Goal: Information Seeking & Learning: Understand process/instructions

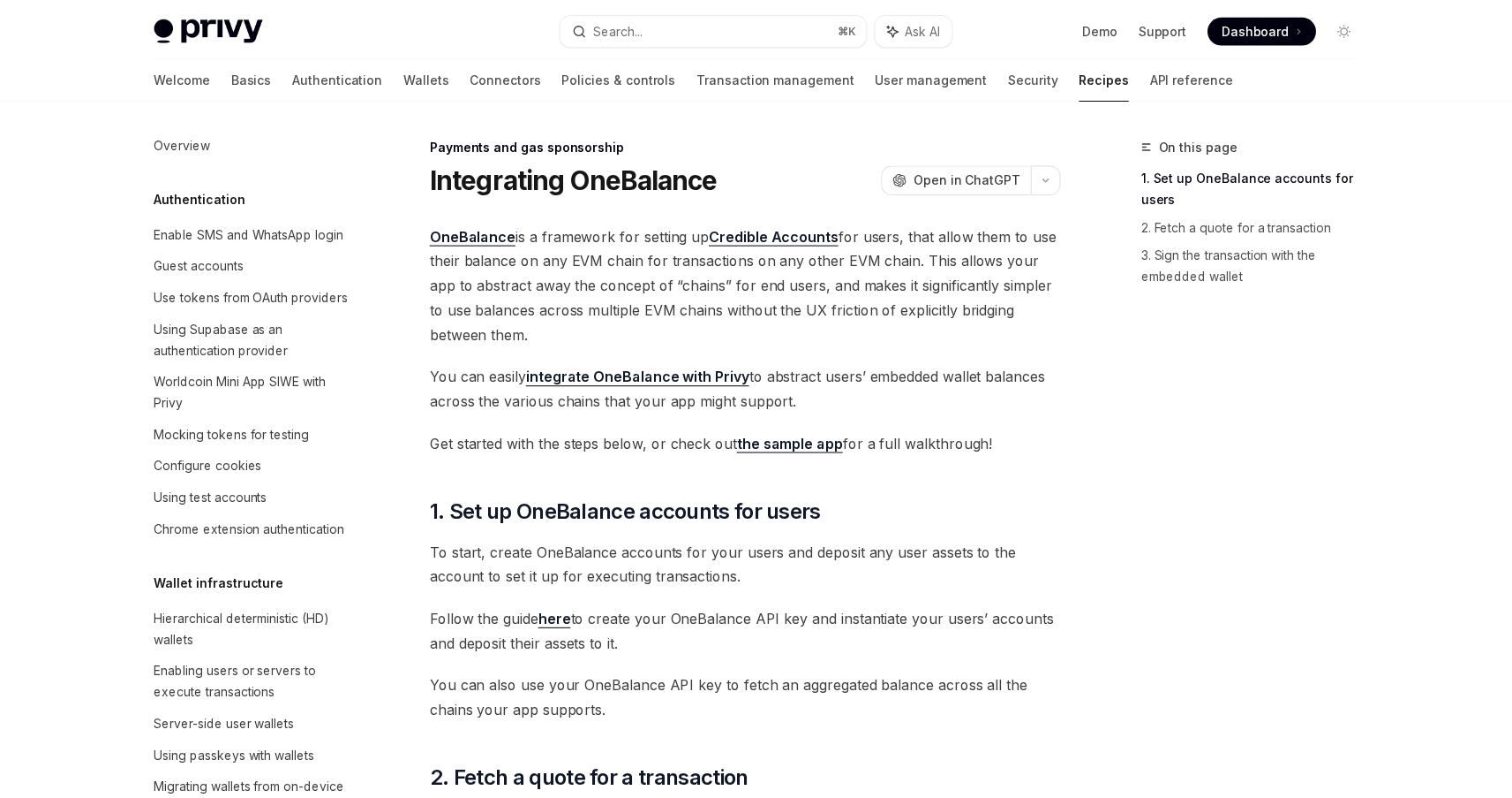
scroll to position [1327, 0]
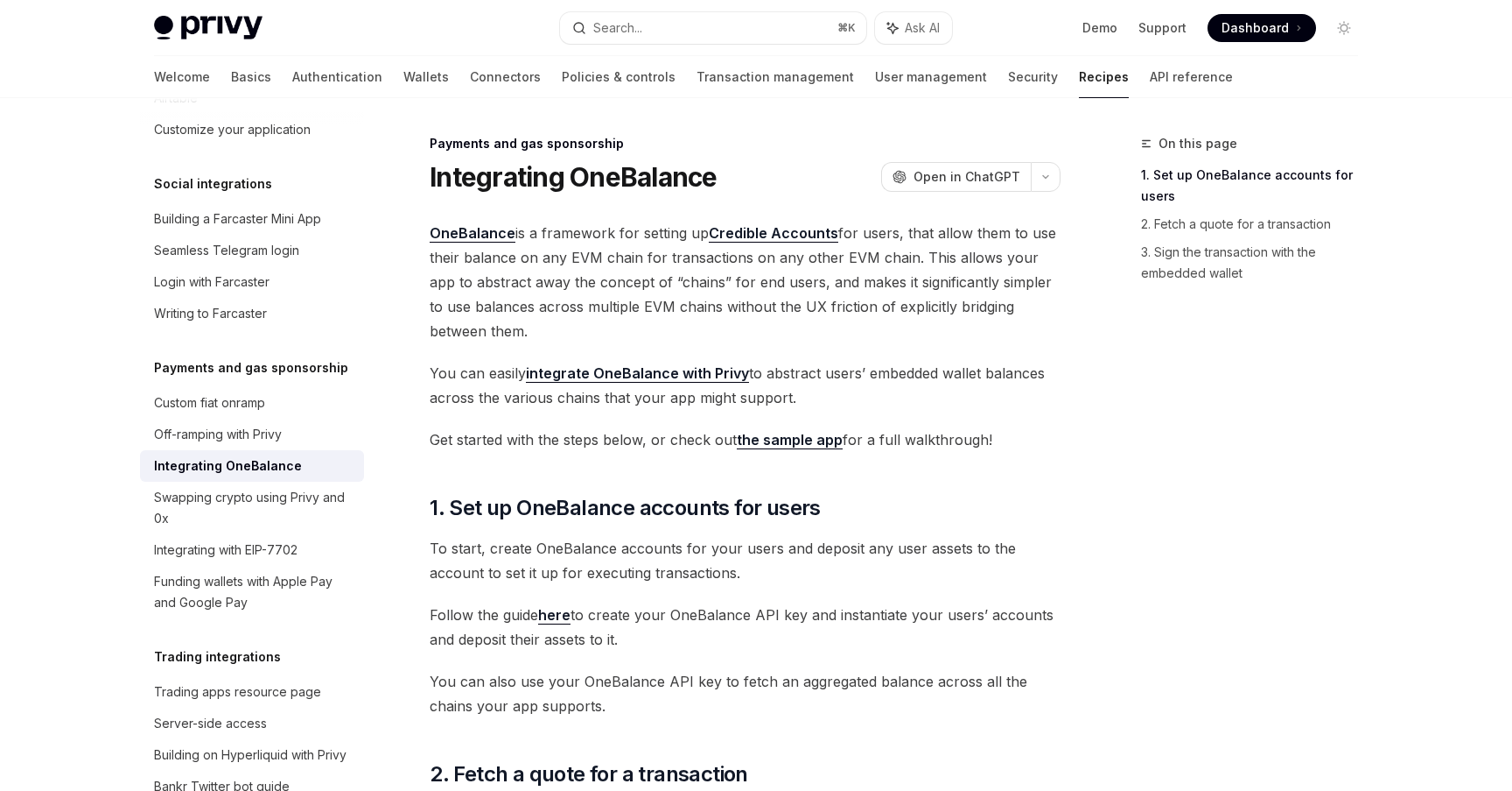
click at [659, 186] on h1 "Integrating OneBalance" at bounding box center [573, 177] width 288 height 32
click at [791, 161] on div "Integrating OneBalance OpenAI Open in ChatGPT" at bounding box center [746, 177] width 631 height 32
click at [664, 174] on h1 "Integrating OneBalance" at bounding box center [573, 177] width 288 height 32
click at [788, 188] on div "Integrating OneBalance OpenAI Open in ChatGPT" at bounding box center [746, 177] width 631 height 32
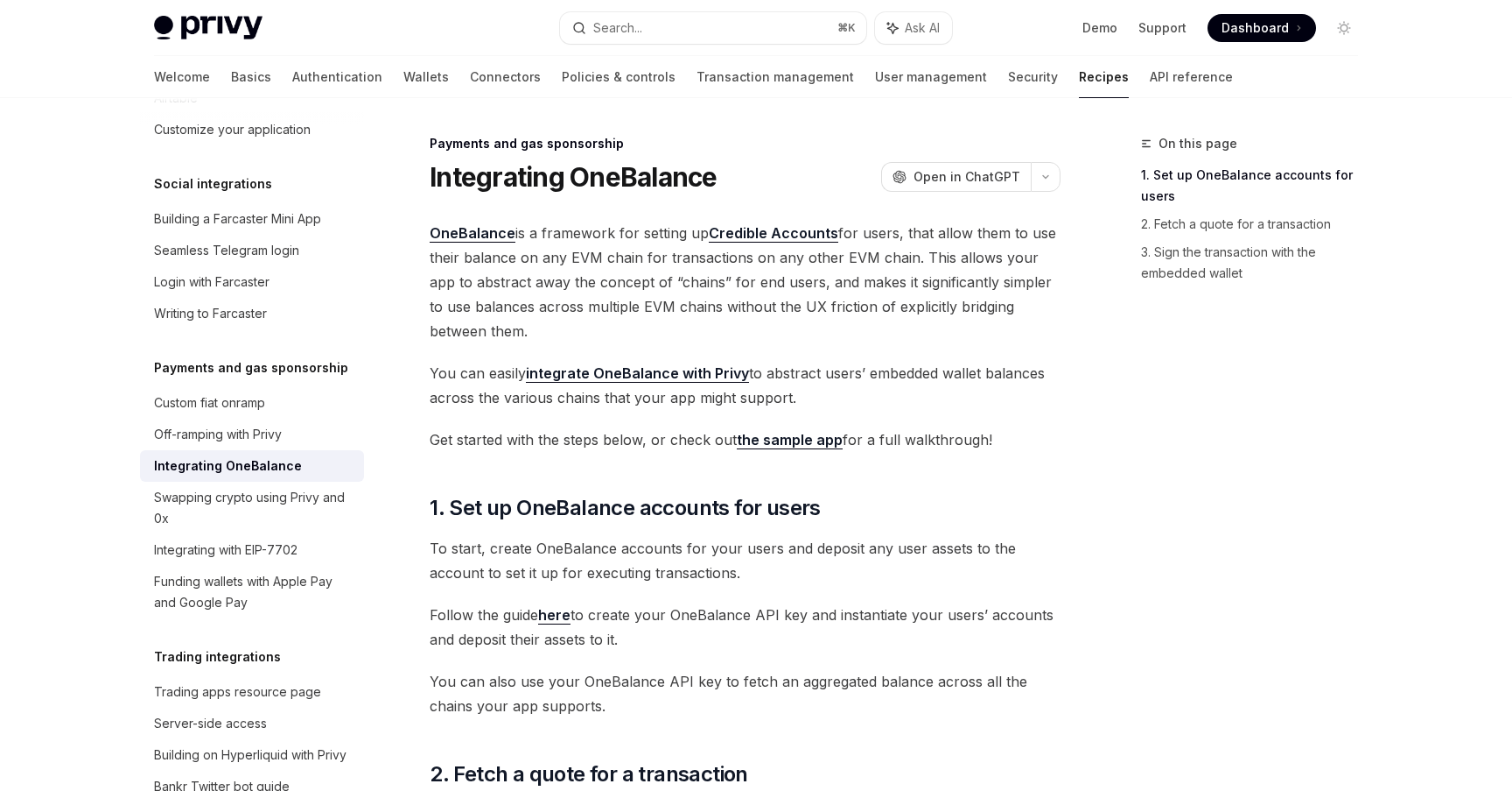
click at [884, 557] on span "To start, create OneBalance accounts for your users and deposit any user assets…" at bounding box center [746, 560] width 631 height 49
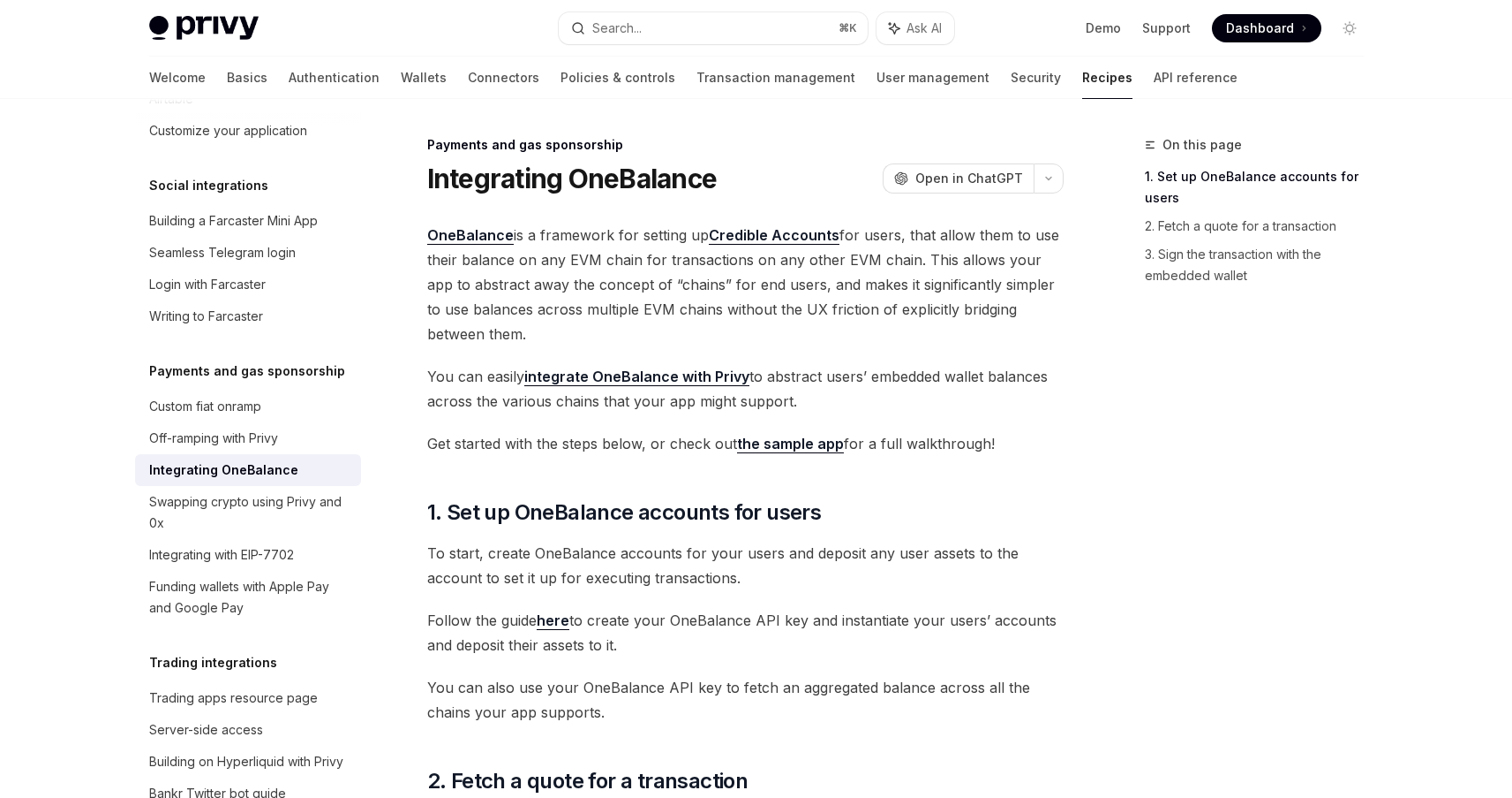
scroll to position [1454, 0]
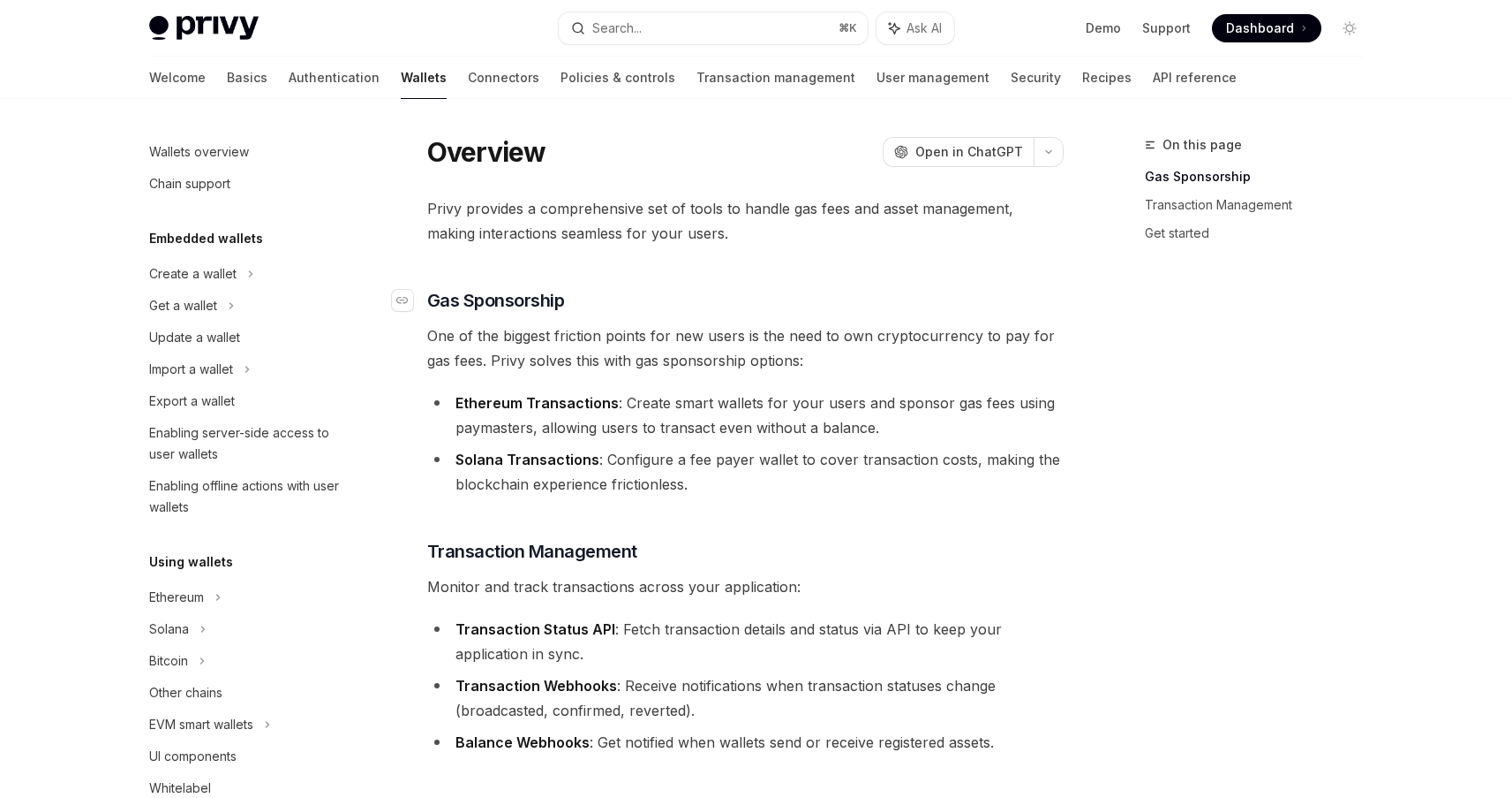
click at [646, 301] on h3 "​ Gas Sponsorship" at bounding box center [746, 301] width 637 height 25
click at [600, 222] on span "Privy provides a comprehensive set of tools to handle gas fees and asset manage…" at bounding box center [746, 220] width 637 height 49
click at [221, 241] on h5 "Embedded wallets" at bounding box center [206, 238] width 114 height 21
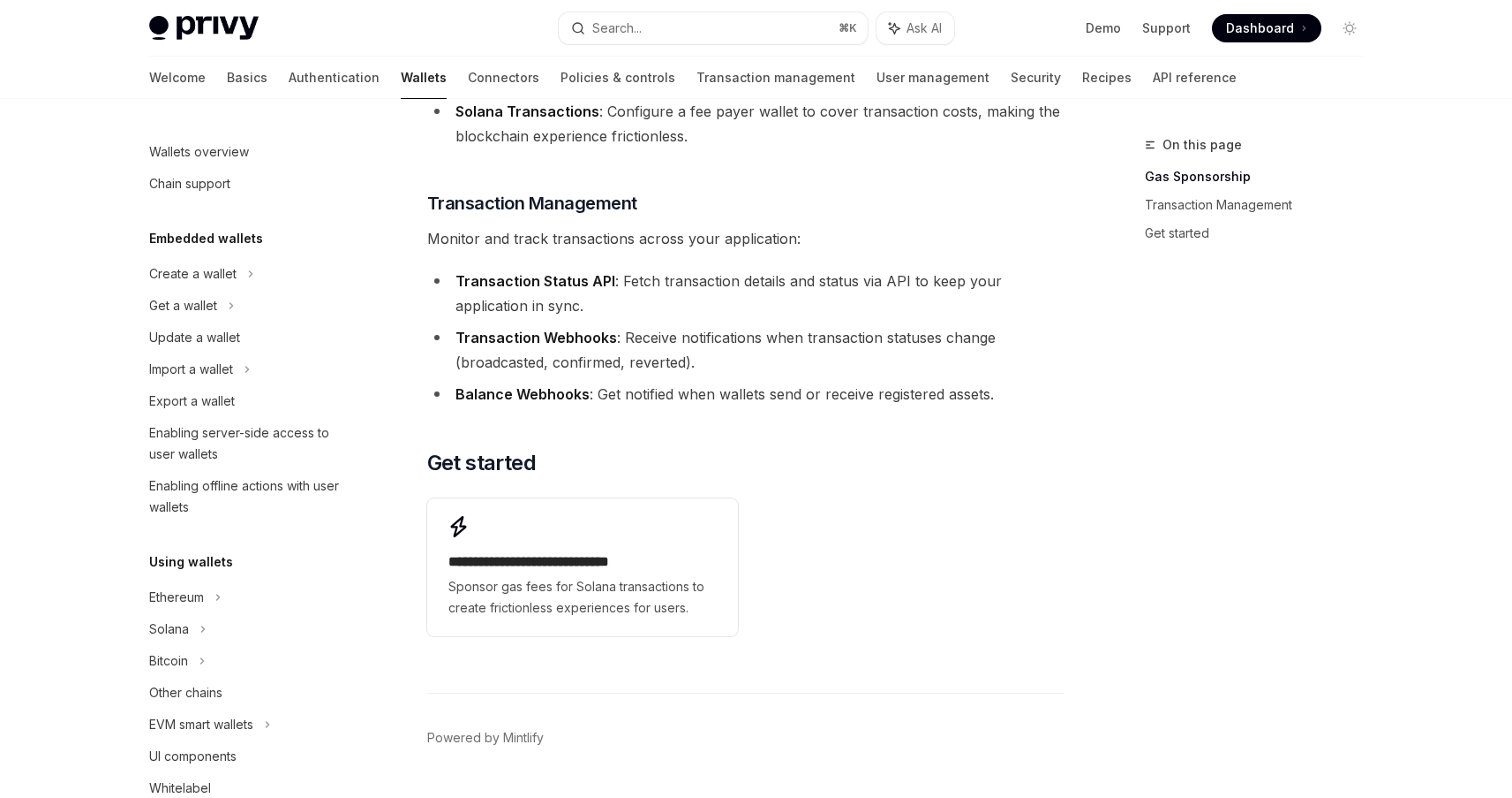
scroll to position [365, 0]
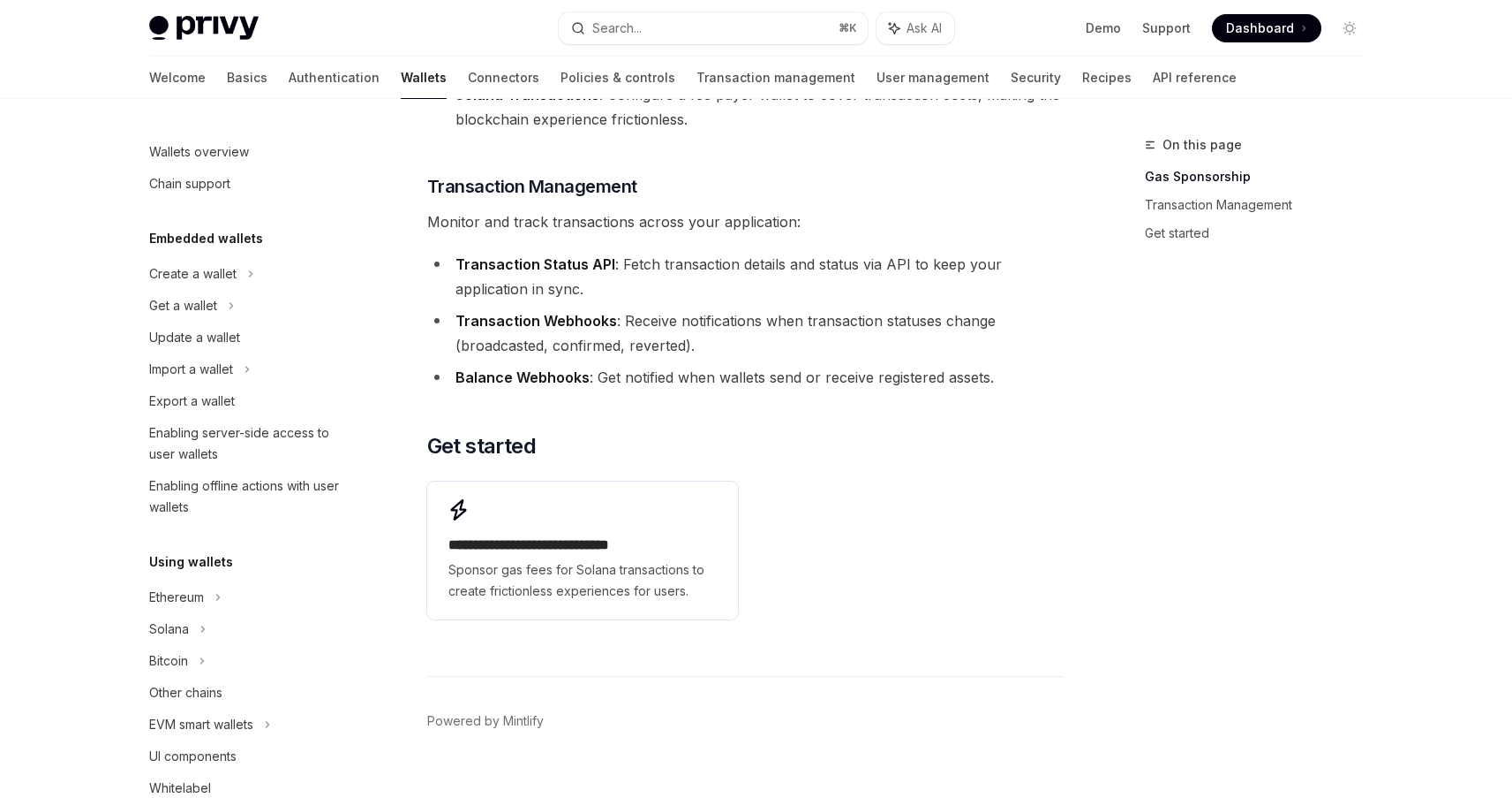
click at [562, 327] on strong "Transaction Webhooks" at bounding box center [536, 321] width 162 height 18
click at [627, 331] on li "Transaction Webhooks : Receive notifications when transaction statuses change (…" at bounding box center [746, 333] width 637 height 49
click at [592, 526] on div "**********" at bounding box center [582, 550] width 311 height 138
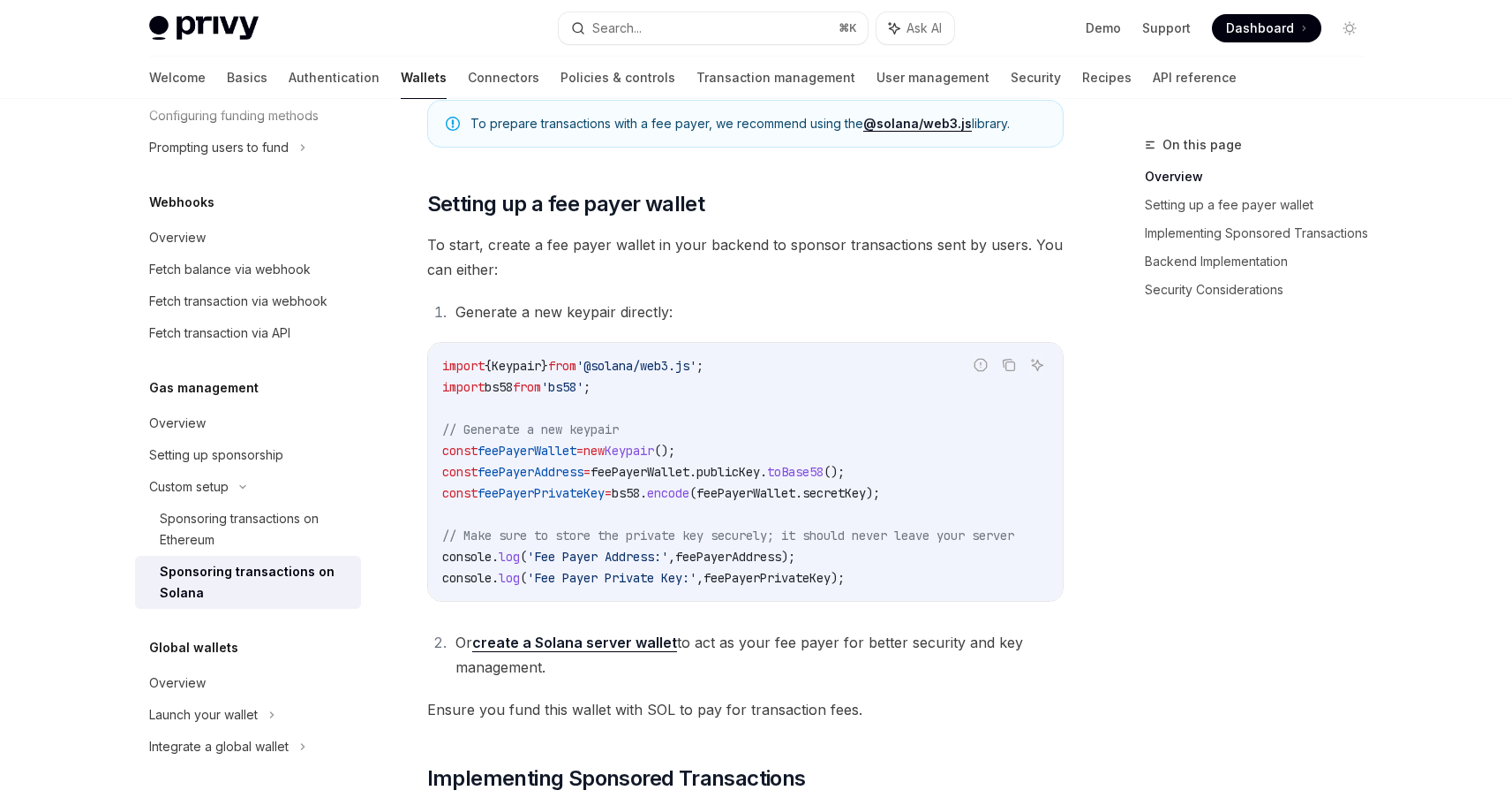
scroll to position [718, 0]
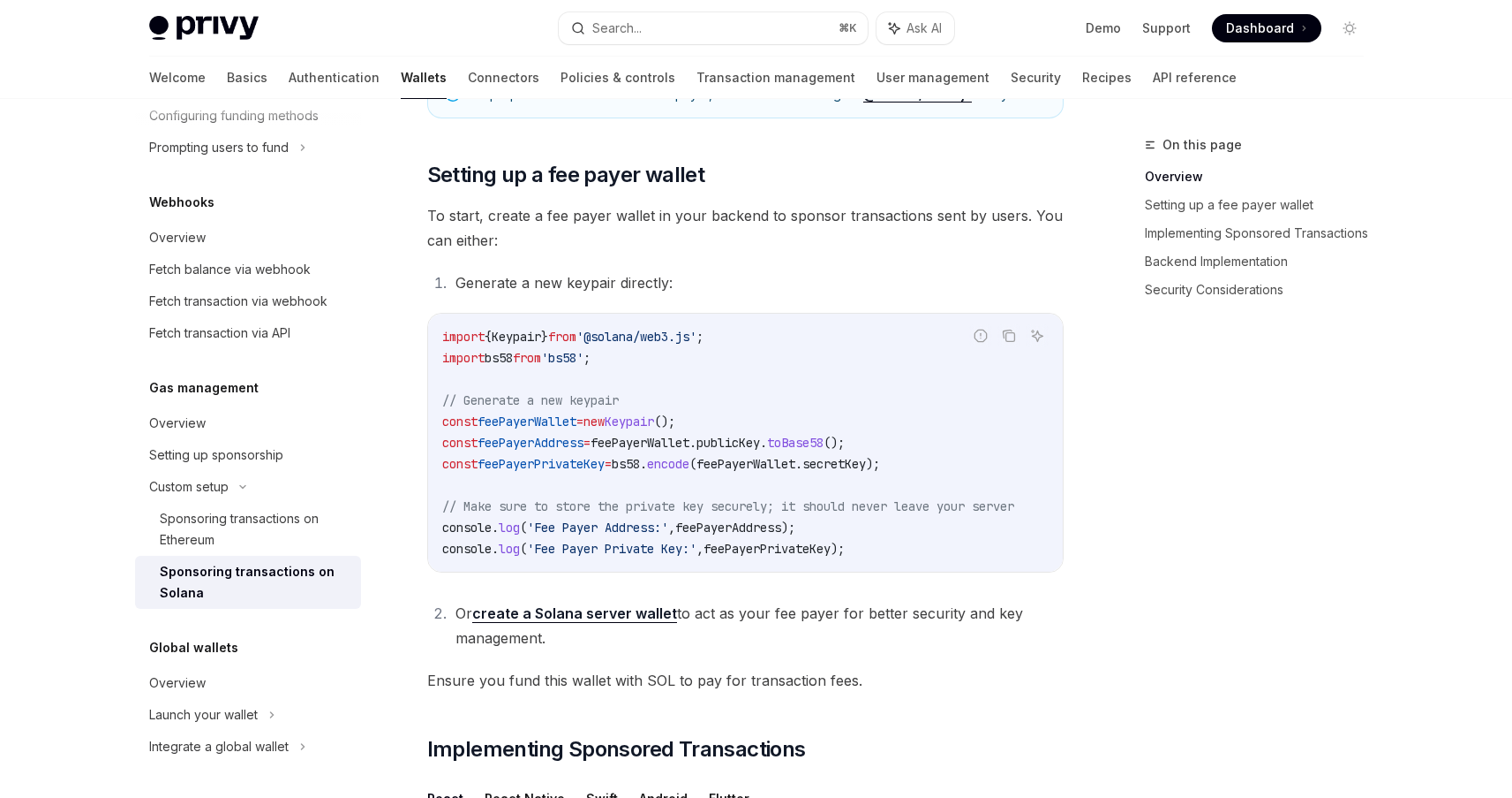
click at [642, 217] on span "To start, create a fee payer wallet in your backend to sponsor transactions sen…" at bounding box center [746, 228] width 637 height 49
click at [688, 217] on span "To start, create a fee payer wallet in your backend to sponsor transactions sen…" at bounding box center [746, 228] width 637 height 49
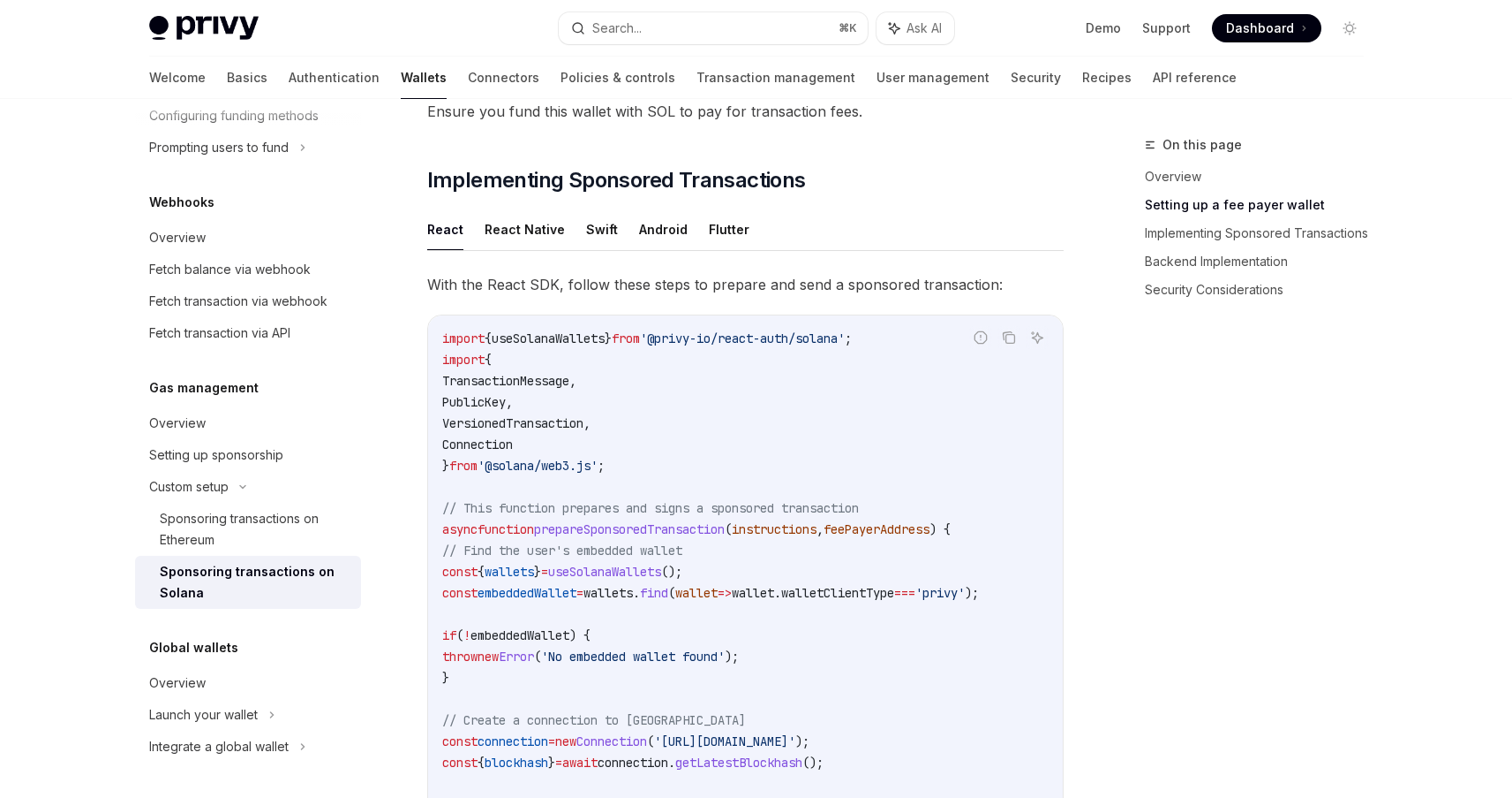
scroll to position [1302, 0]
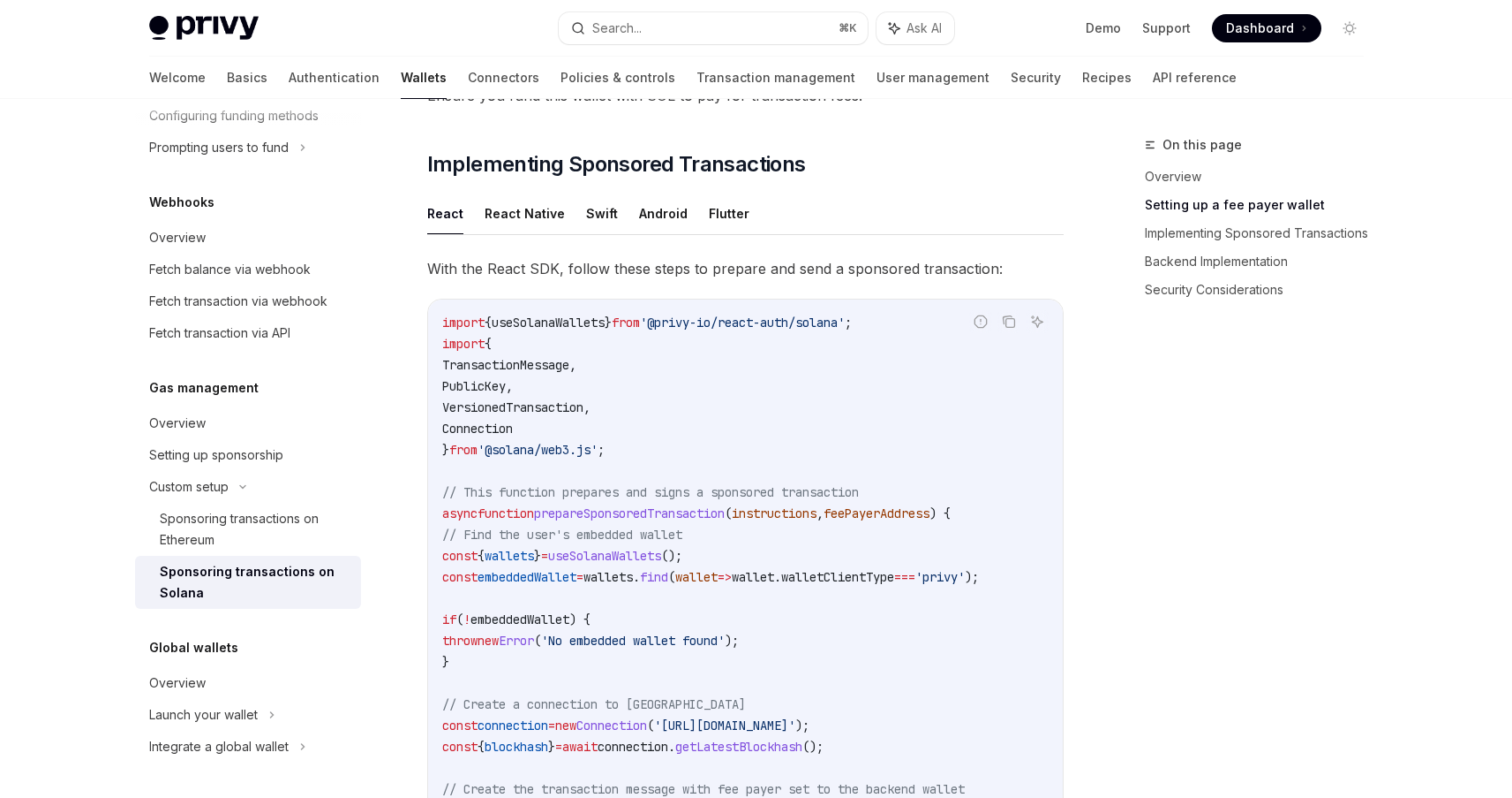
click at [744, 271] on span "With the React SDK, follow these steps to prepare and send a sponsored transact…" at bounding box center [746, 269] width 637 height 25
click at [838, 270] on span "With the React SDK, follow these steps to prepare and send a sponsored transact…" at bounding box center [746, 269] width 637 height 25
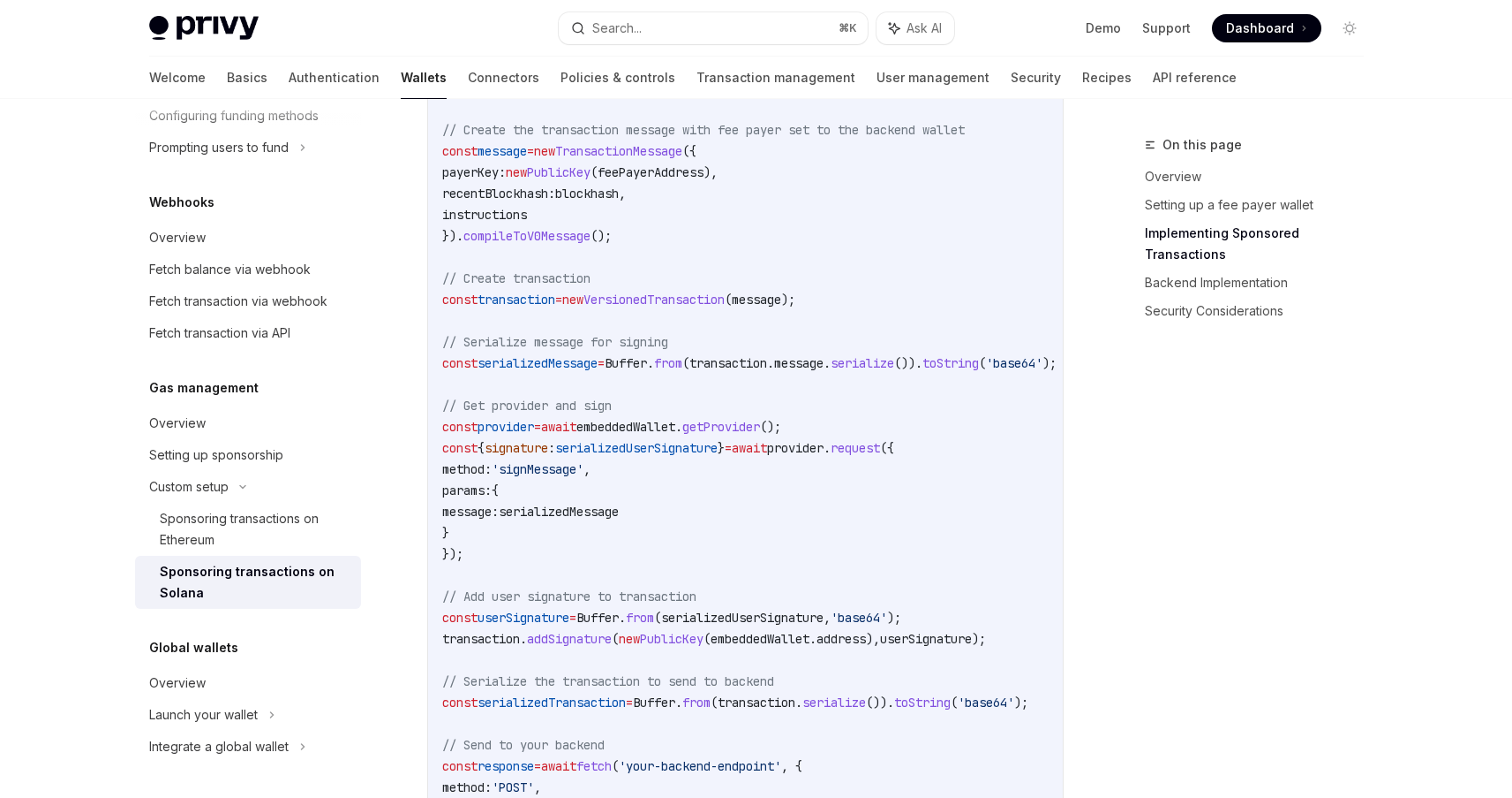
scroll to position [2005, 0]
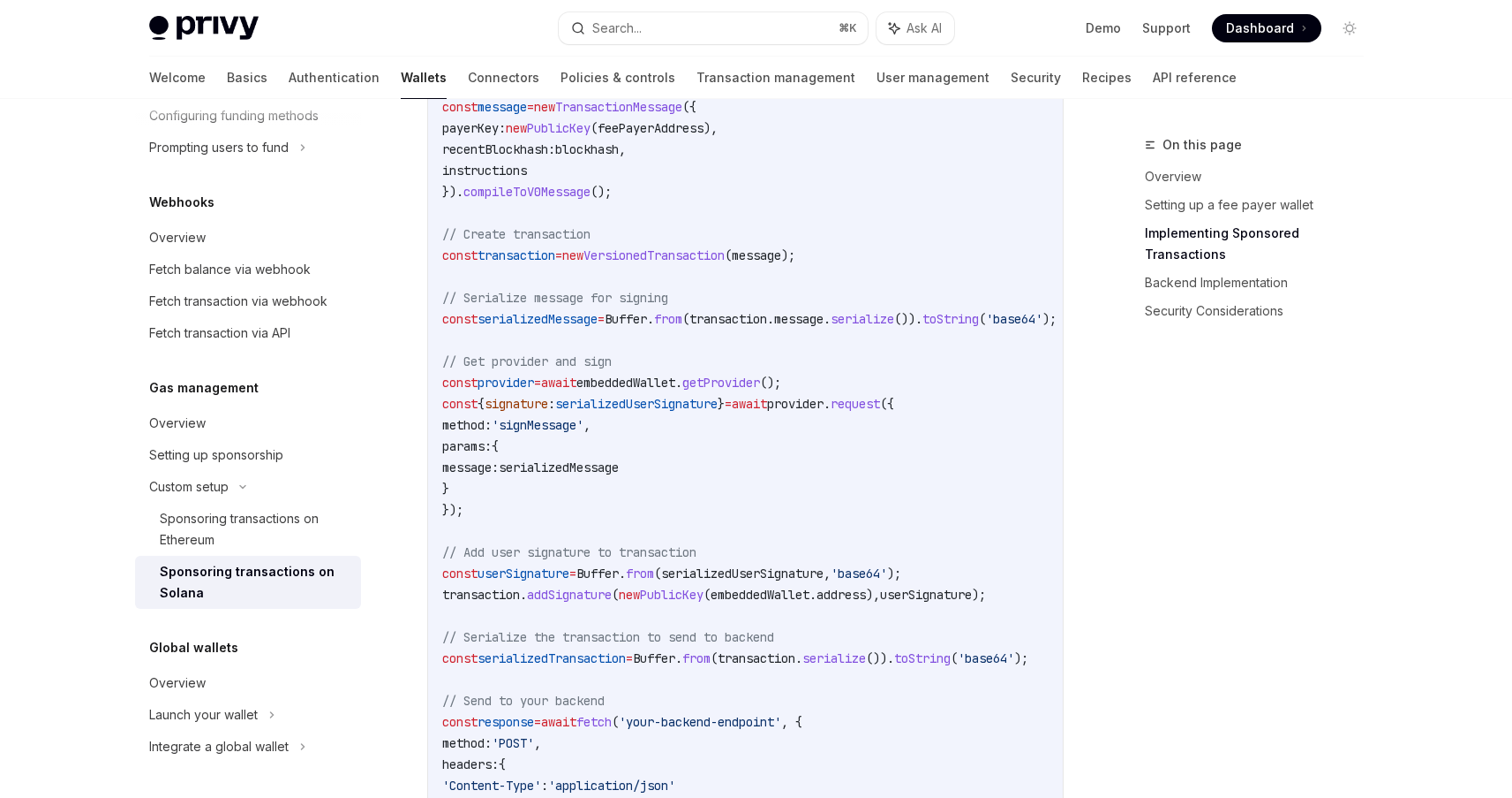
click at [760, 386] on span "getProvider" at bounding box center [721, 382] width 77 height 16
click at [826, 447] on code "import { useSolanaWallets } from '@privy-io/react-auth/solana' ; import { Trans…" at bounding box center [770, 276] width 657 height 1336
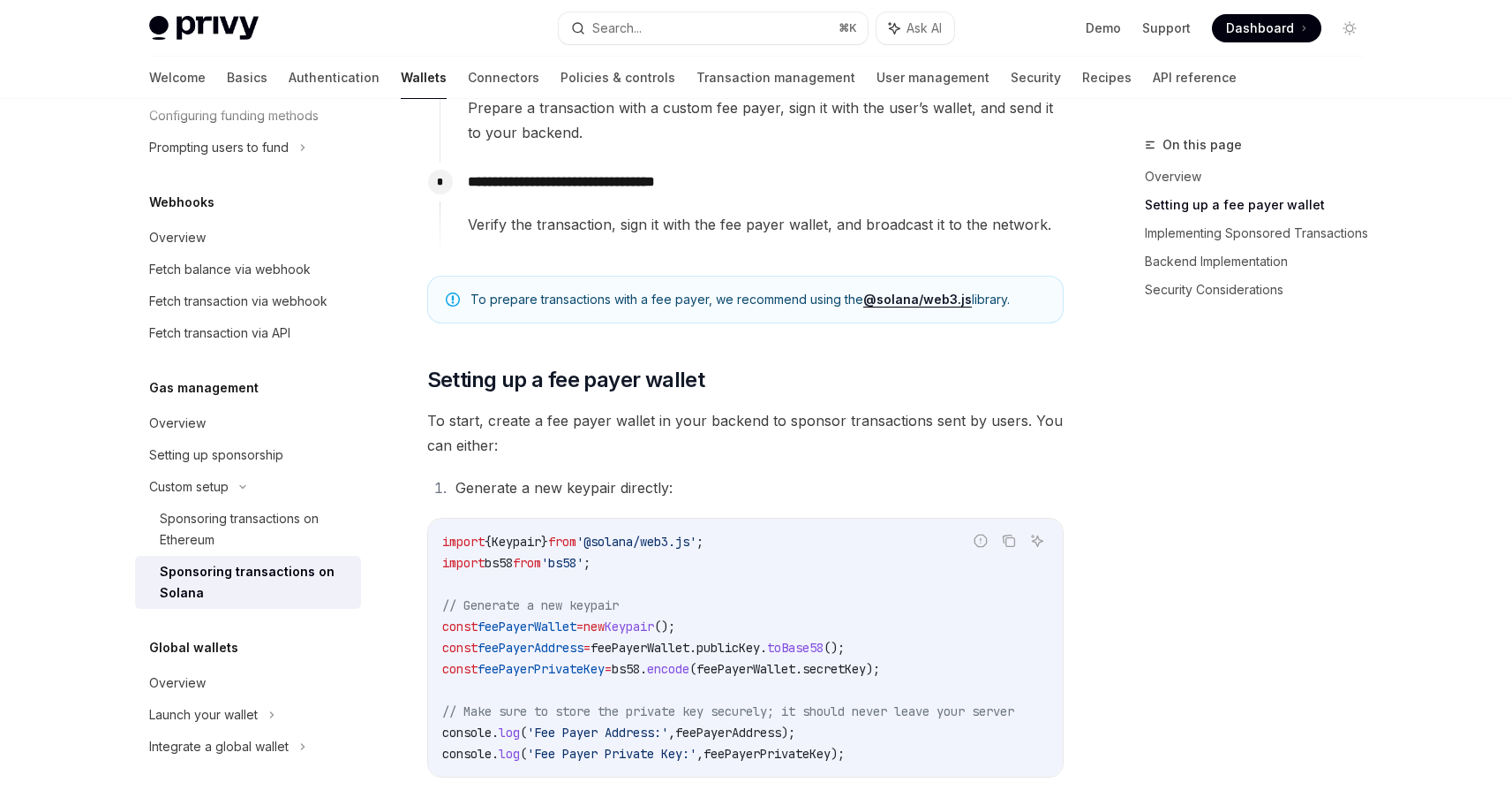
scroll to position [0, 0]
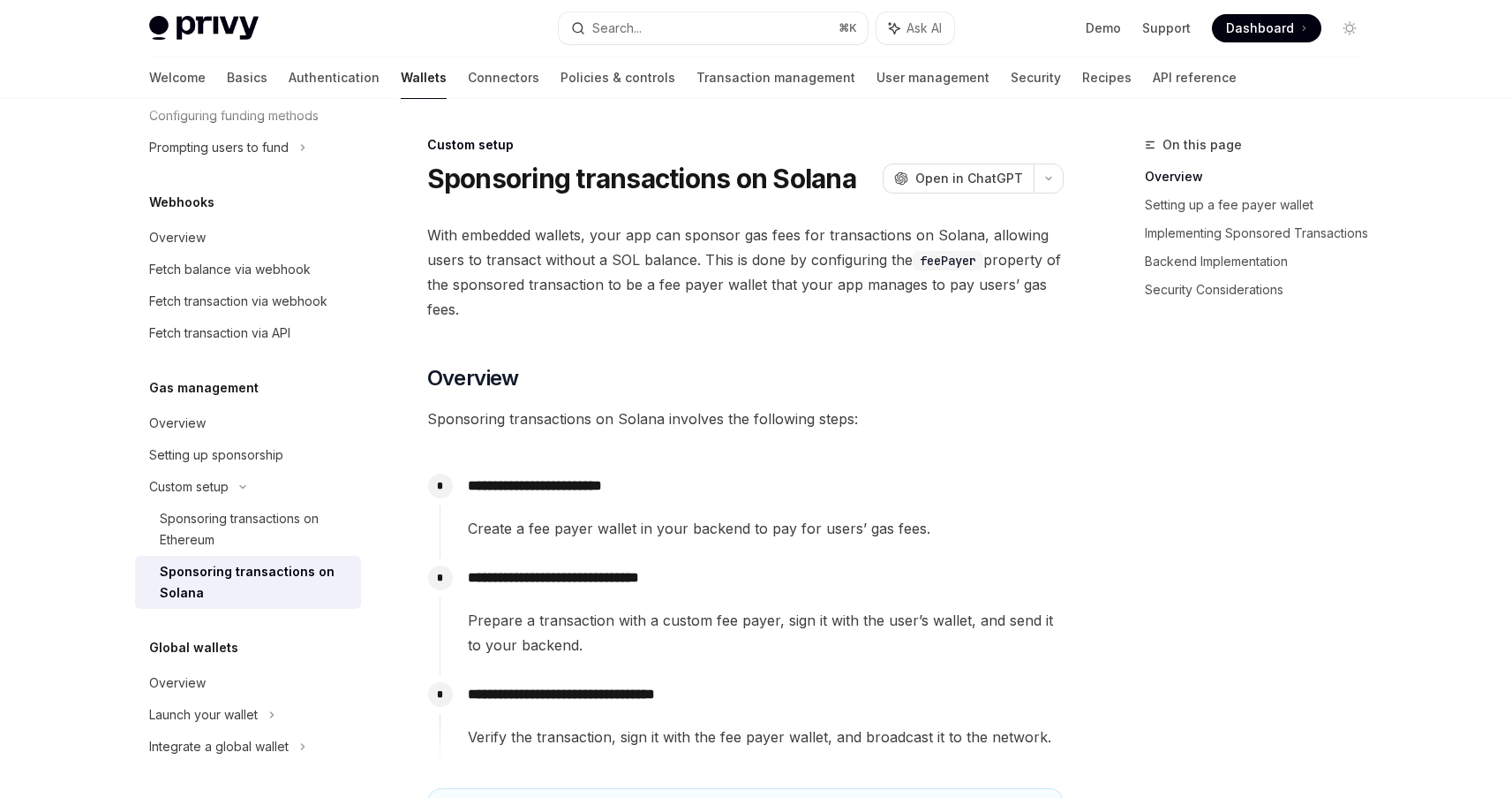
click at [801, 263] on span "With embedded wallets, your app can sponsor gas fees for transactions on Solana…" at bounding box center [746, 271] width 637 height 99
click at [847, 259] on span "With embedded wallets, your app can sponsor gas fees for transactions on Solana…" at bounding box center [746, 271] width 637 height 99
click at [948, 279] on span "With embedded wallets, your app can sponsor gas fees for transactions on Solana…" at bounding box center [746, 271] width 637 height 99
click at [826, 275] on span "With embedded wallets, your app can sponsor gas fees for transactions on Solana…" at bounding box center [746, 271] width 637 height 99
click at [1028, 139] on div "Custom setup" at bounding box center [746, 145] width 637 height 18
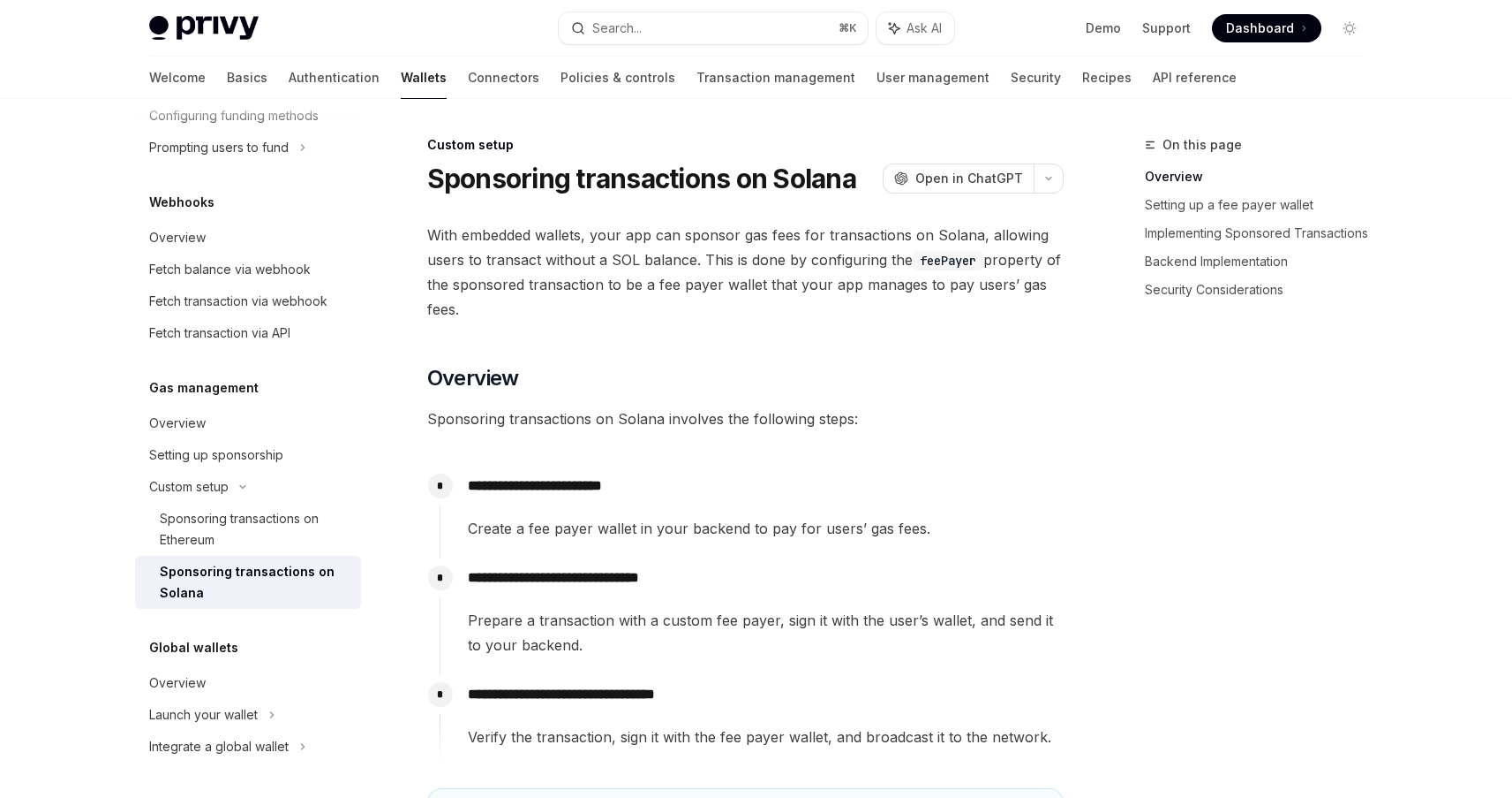
click at [843, 279] on span "With embedded wallets, your app can sponsor gas fees for transactions on Solana…" at bounding box center [746, 271] width 637 height 99
click at [445, 487] on div "*" at bounding box center [440, 486] width 25 height 25
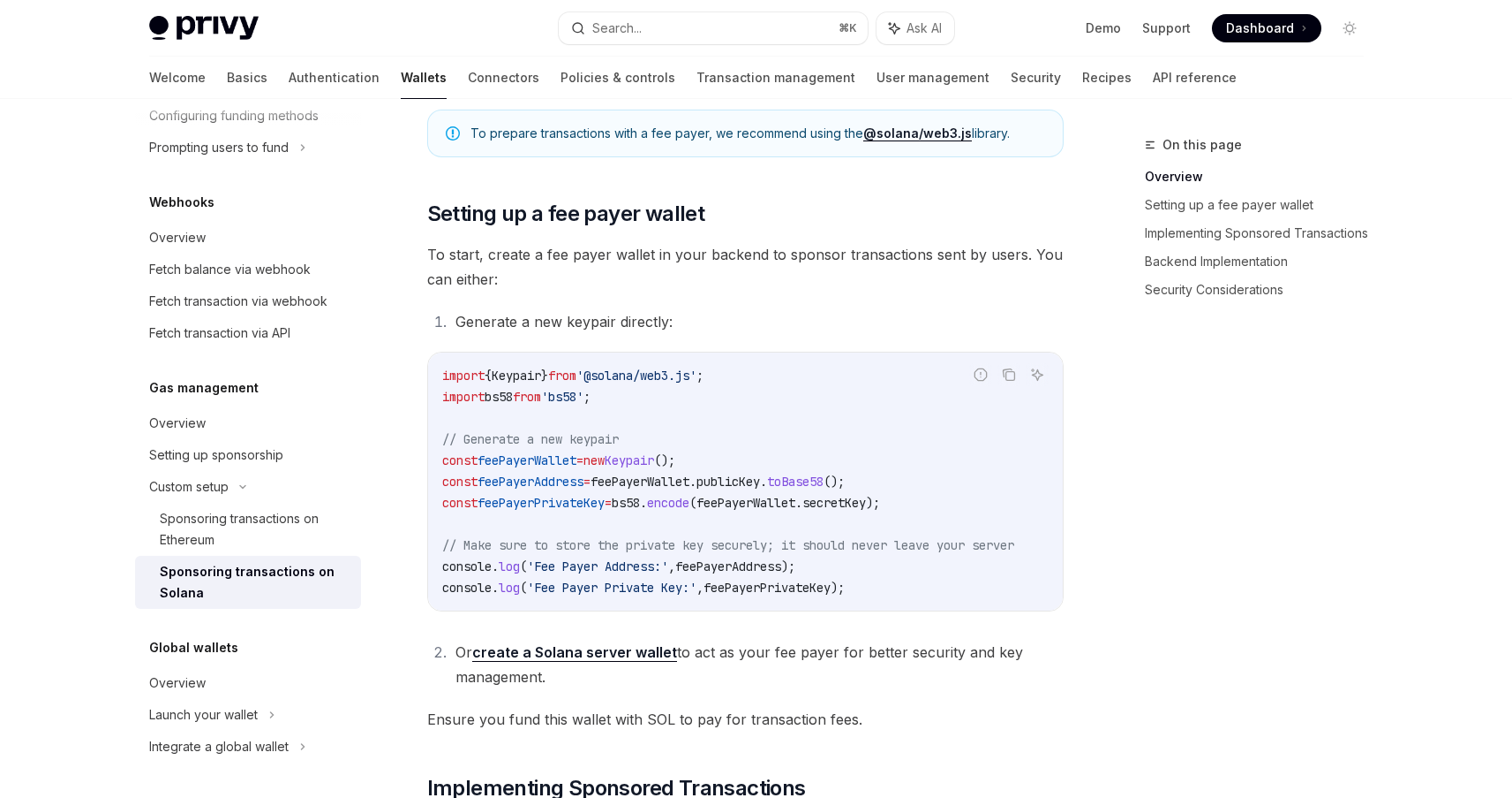
scroll to position [683, 0]
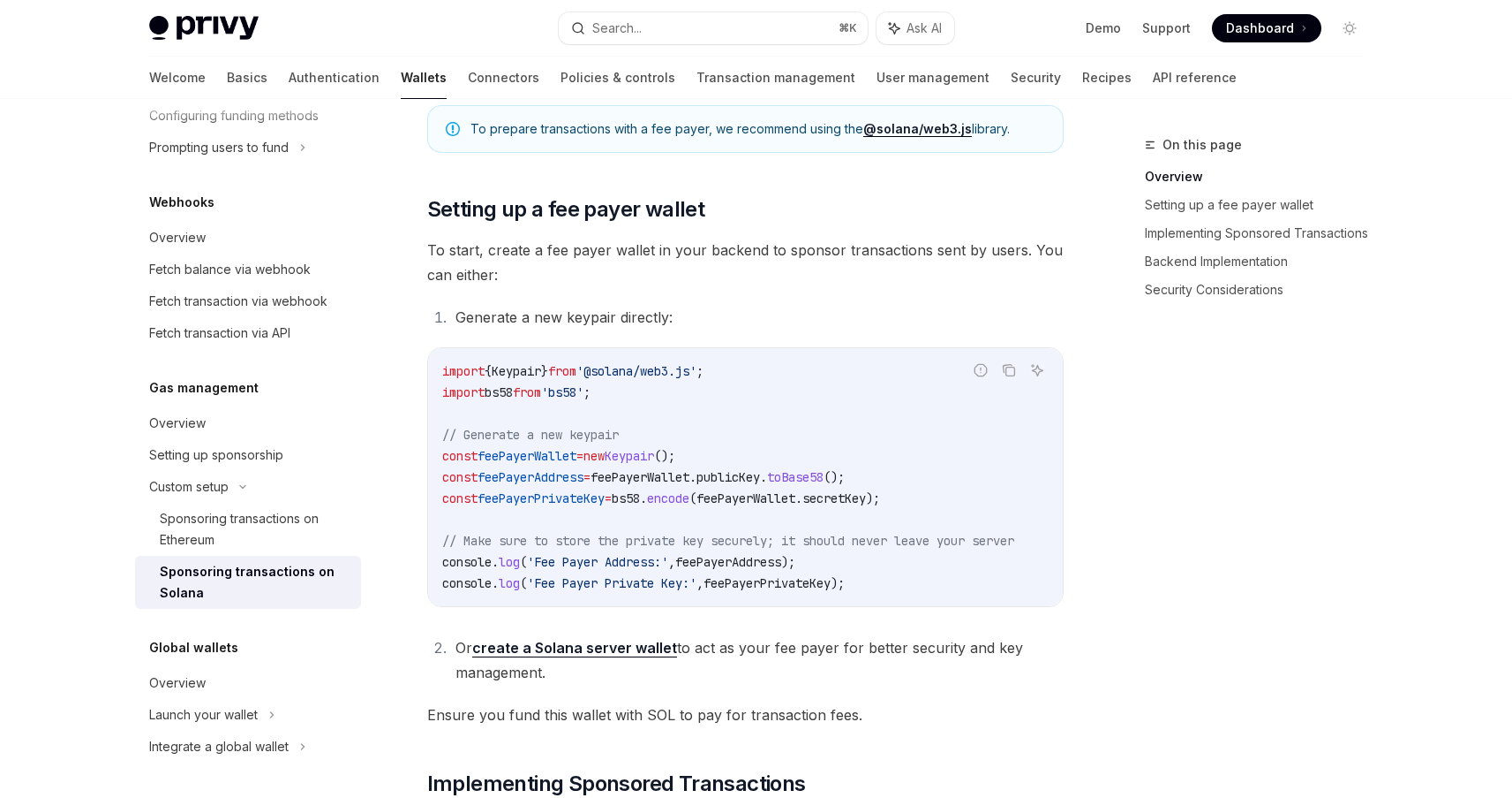
click at [727, 240] on span "To start, create a fee payer wallet in your backend to sponsor transactions sen…" at bounding box center [746, 262] width 637 height 49
click at [735, 282] on span "To start, create a fee payer wallet in your backend to sponsor transactions sen…" at bounding box center [746, 262] width 637 height 49
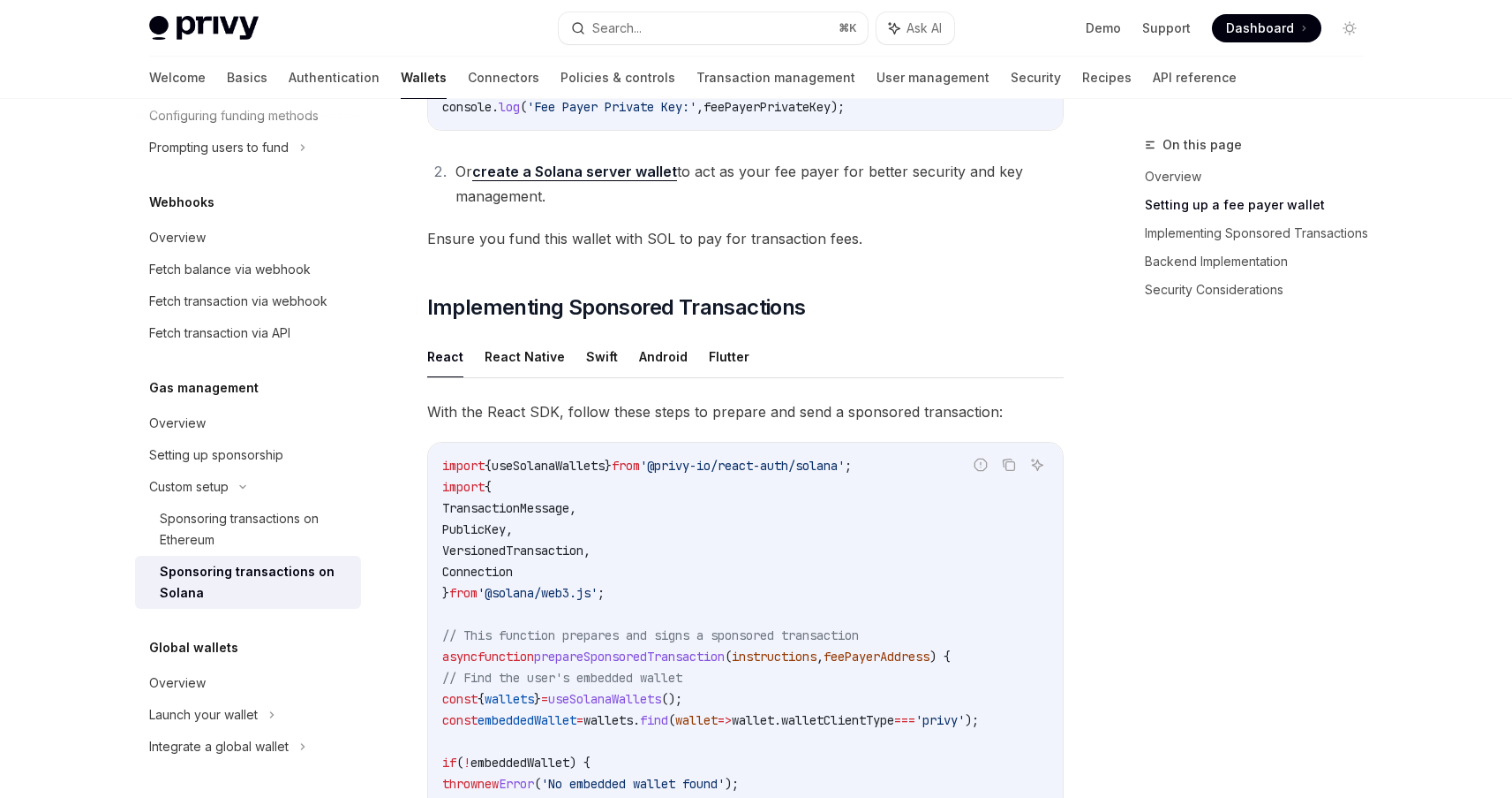
scroll to position [1171, 0]
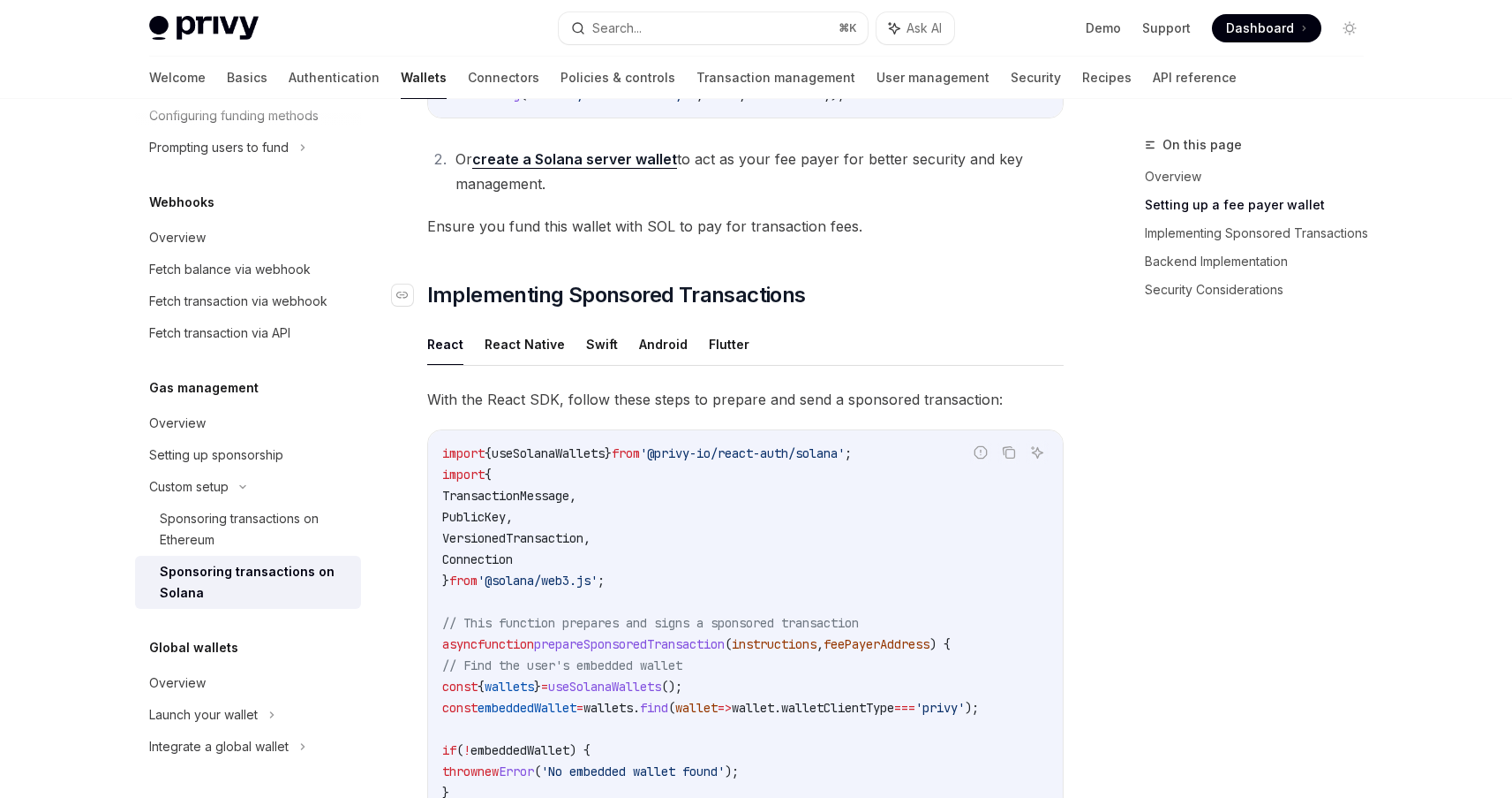
click at [765, 308] on span "Implementing Sponsored Transactions" at bounding box center [616, 295] width 379 height 28
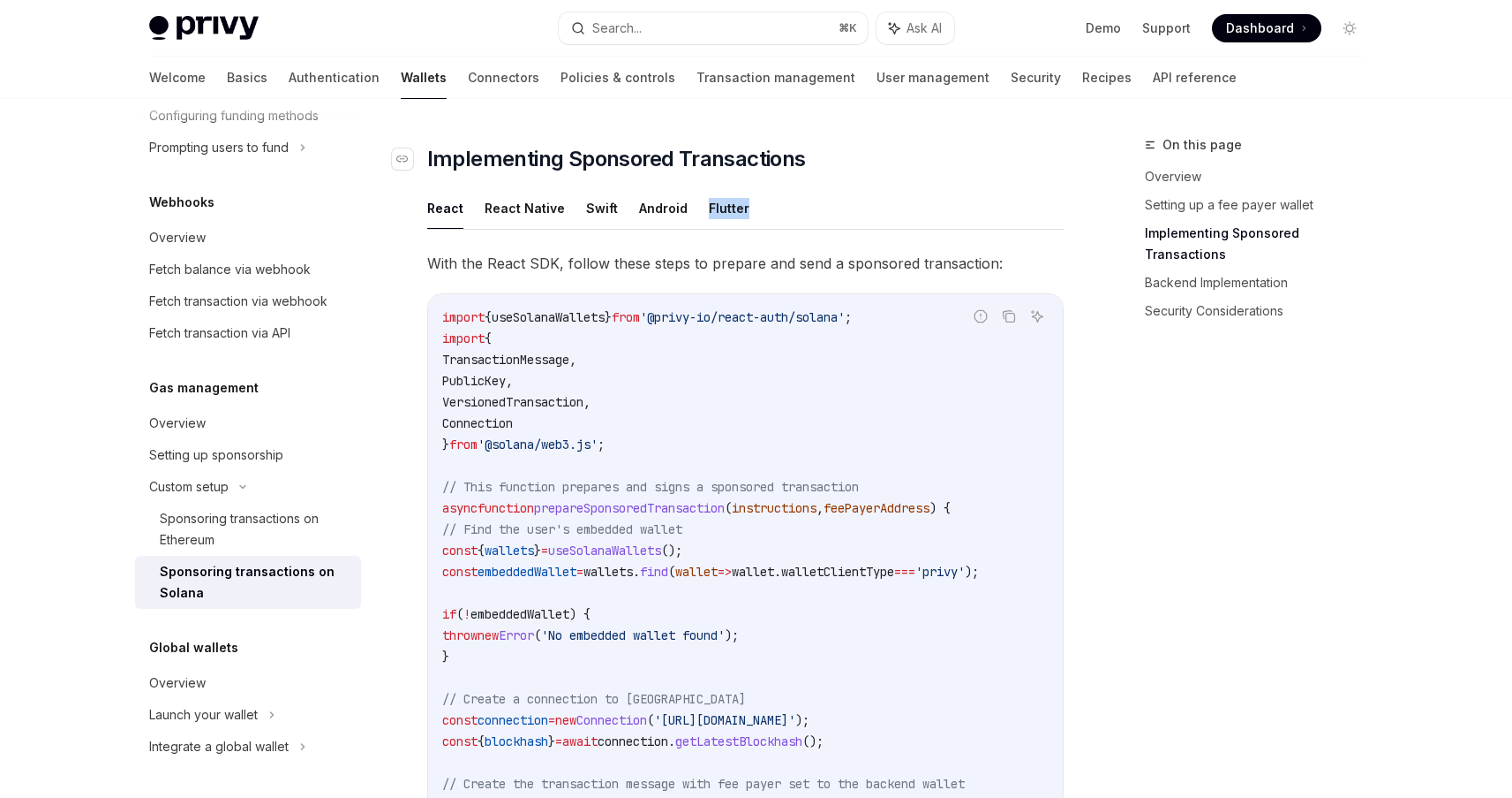
scroll to position [1325, 0]
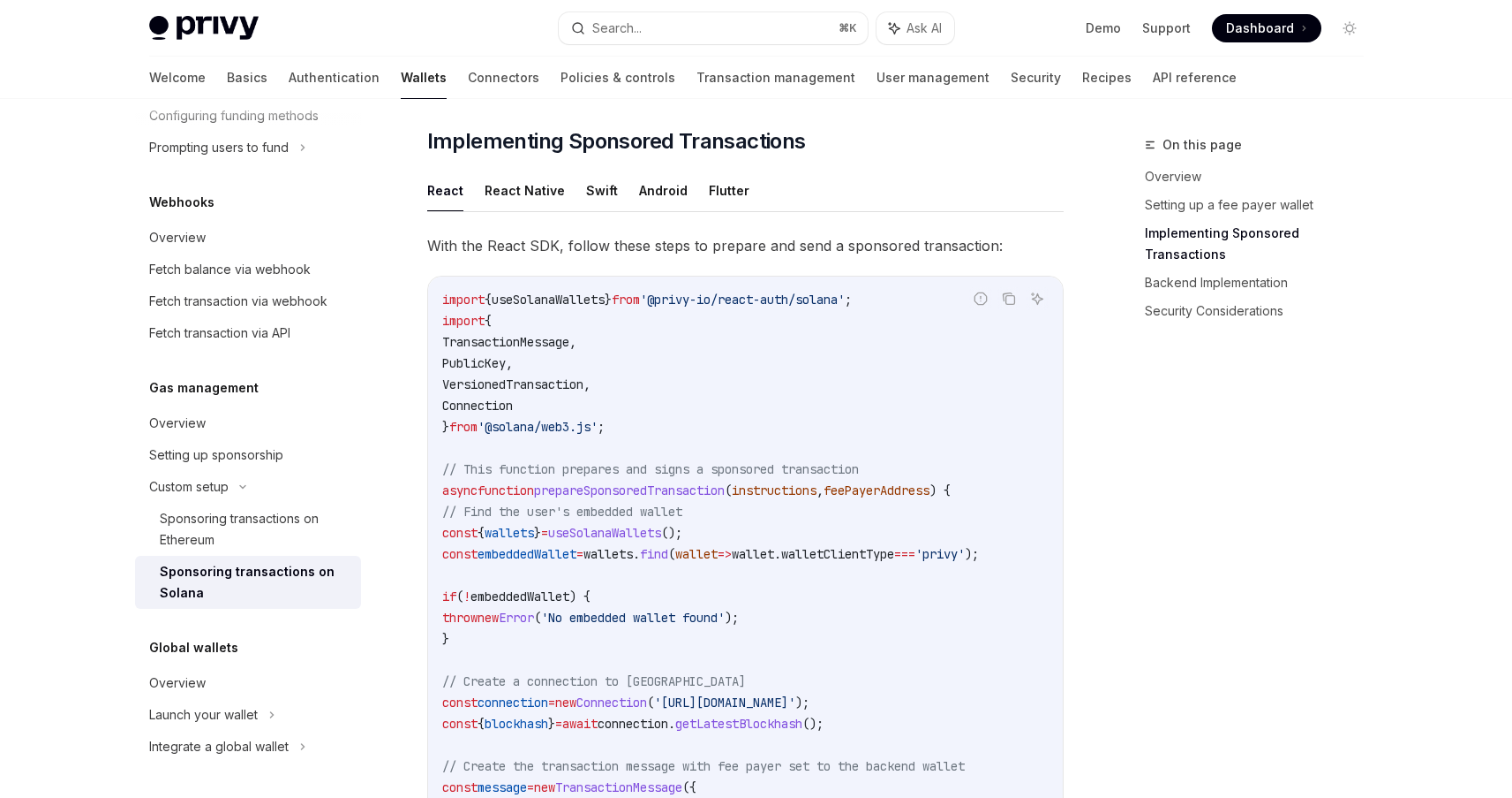
click at [1123, 415] on div "On this page Overview Setting up a fee payer wallet Implementing Sponsored Tran…" at bounding box center [1244, 466] width 268 height 664
click at [600, 302] on span "useSolanaWallets" at bounding box center [548, 299] width 113 height 16
click at [539, 199] on button "React Native" at bounding box center [524, 190] width 80 height 42
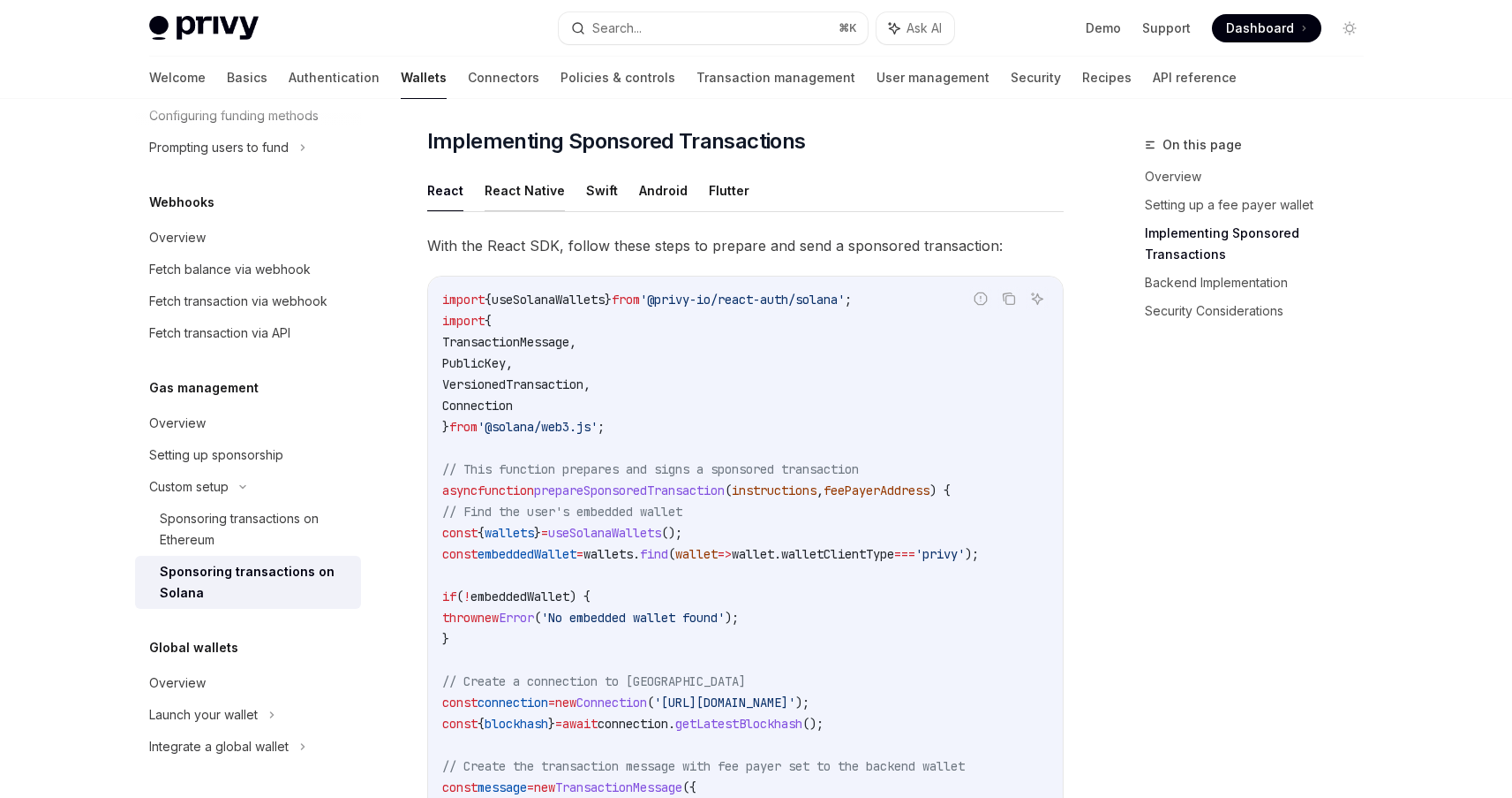
type textarea "*"
click at [643, 306] on span "useEmbeddedSolanaWallet" at bounding box center [573, 299] width 163 height 16
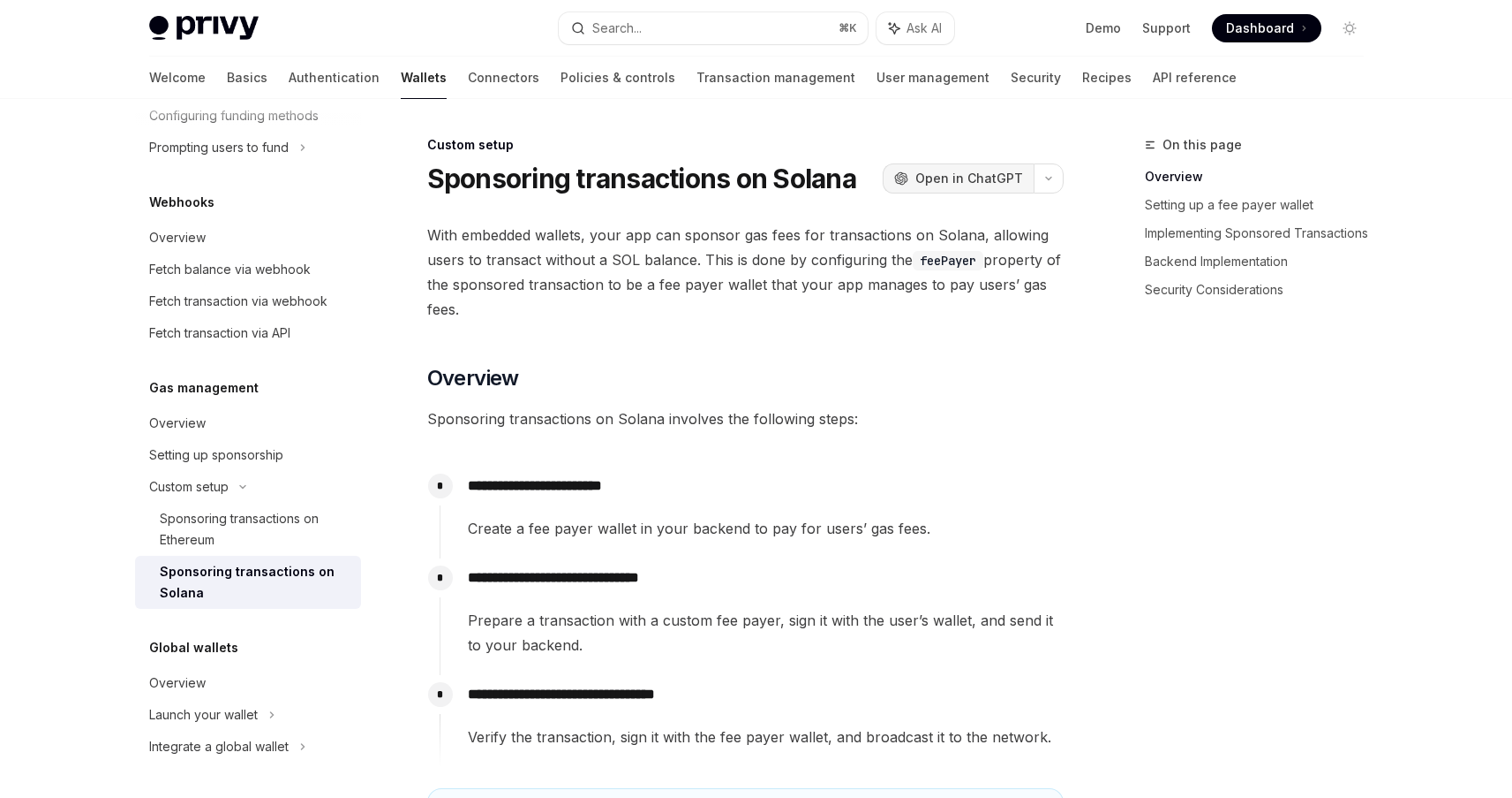
click at [971, 174] on span "Open in ChatGPT" at bounding box center [970, 178] width 108 height 18
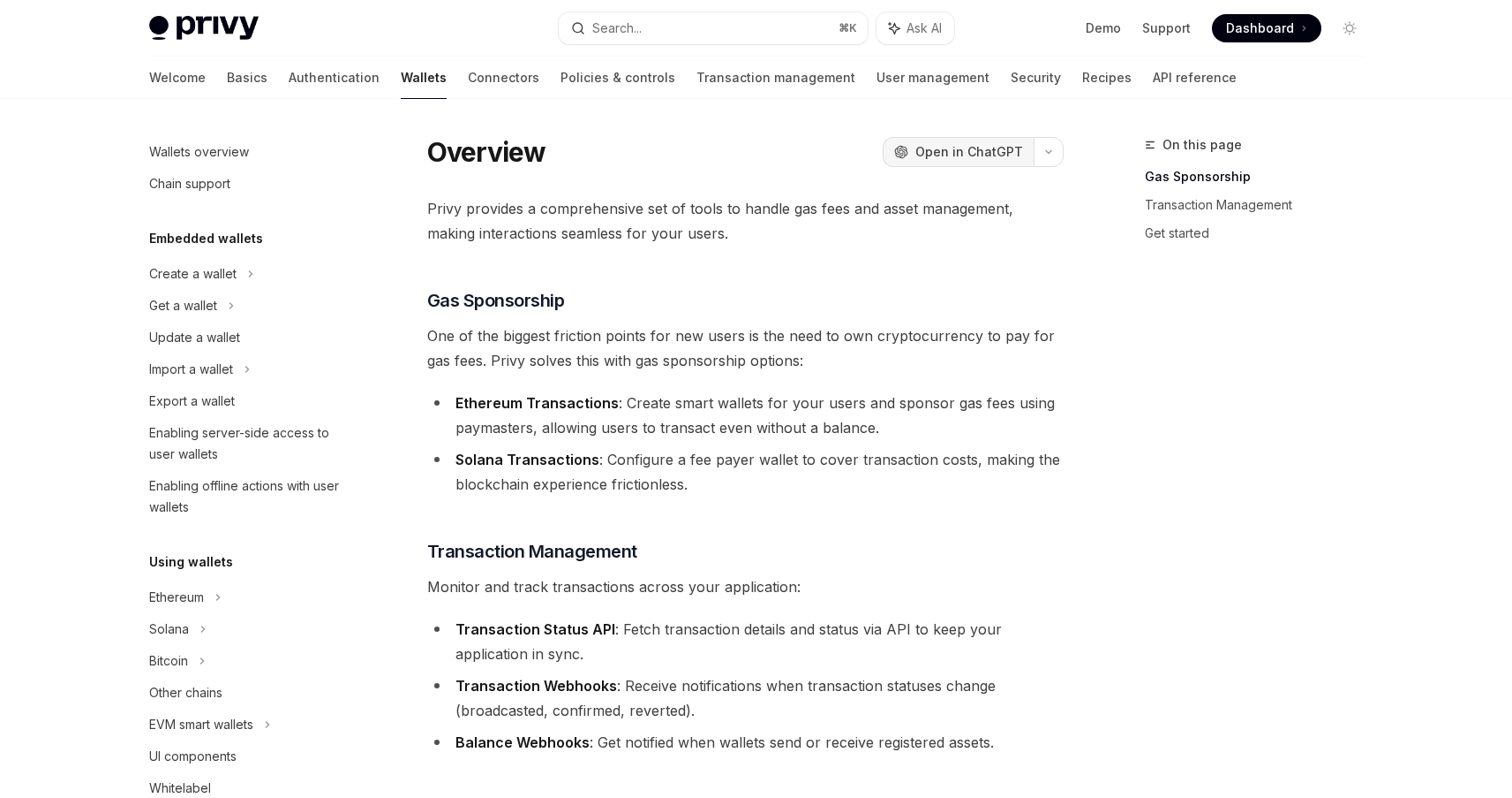
click at [991, 144] on span "Open in ChatGPT" at bounding box center [970, 151] width 108 height 18
